Goal: Information Seeking & Learning: Learn about a topic

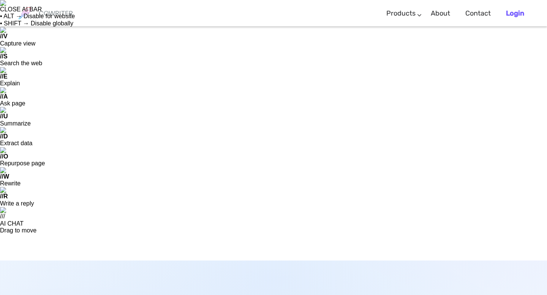
click at [518, 15] on b "Login" at bounding box center [515, 13] width 18 height 8
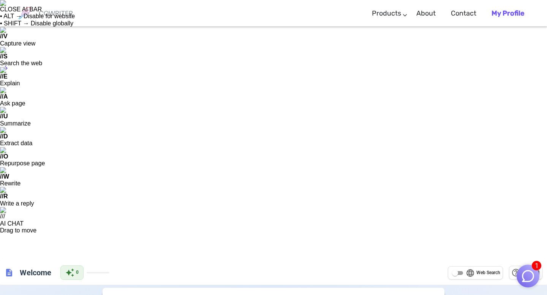
click at [397, 12] on link "Products" at bounding box center [386, 13] width 29 height 22
